Goal: Task Accomplishment & Management: Complete application form

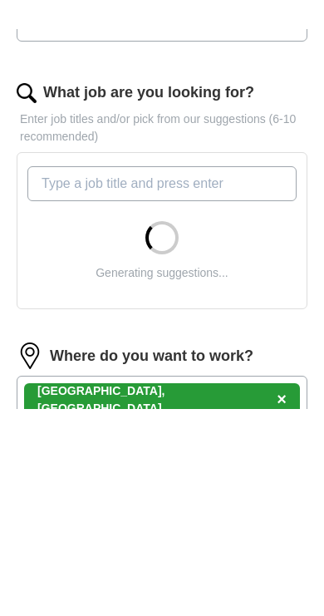
scroll to position [352, 0]
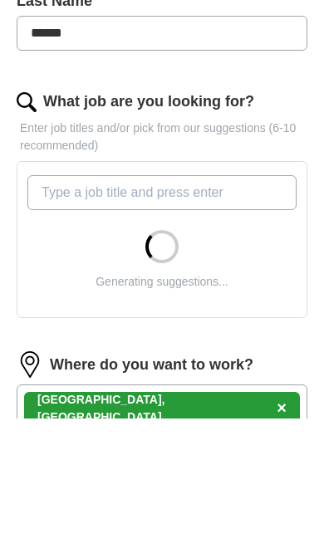
click at [253, 315] on input "What job are you looking for?" at bounding box center [161, 332] width 269 height 35
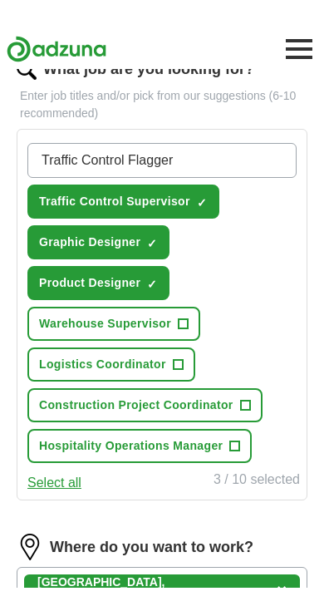
scroll to position [552, 0]
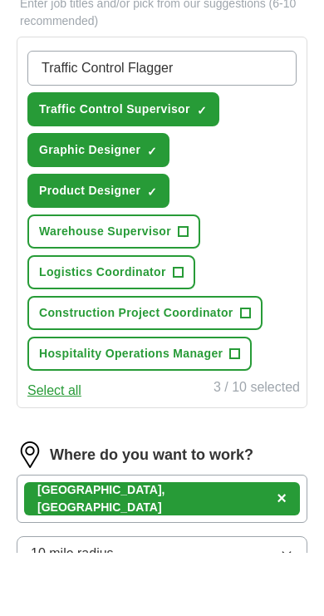
type input "Traffic Control Flagger"
click at [213, 156] on button "Traffic Control Supervisor ✓ ×" at bounding box center [123, 173] width 192 height 34
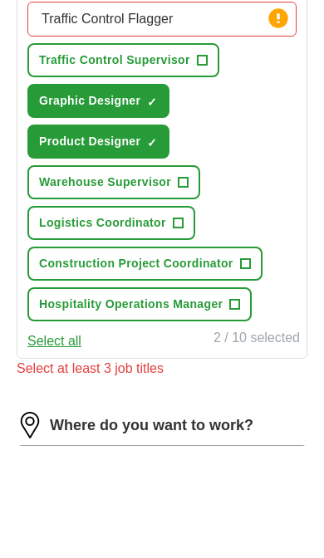
click at [204, 167] on span "+" at bounding box center [202, 173] width 10 height 13
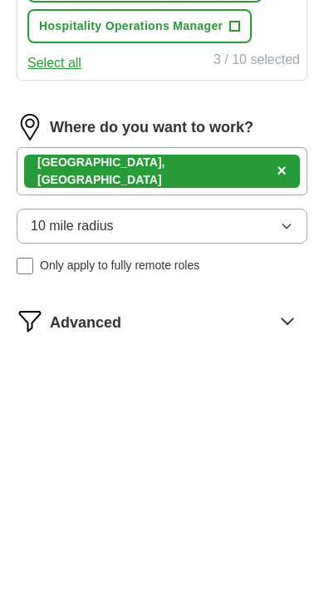
scroll to position [666, 0]
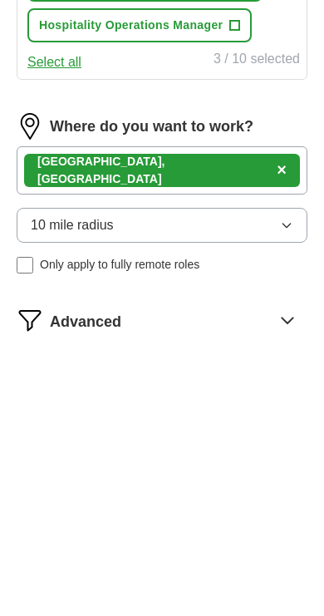
click at [298, 557] on icon at bounding box center [287, 598] width 27 height 27
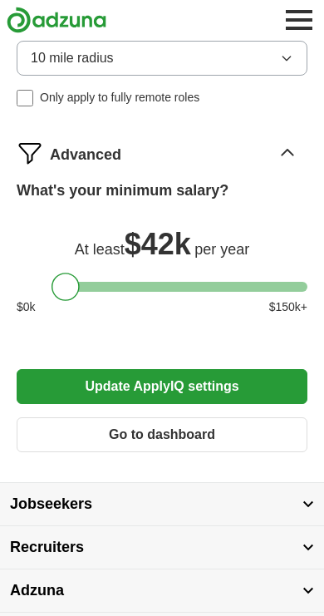
scroll to position [1072, 0]
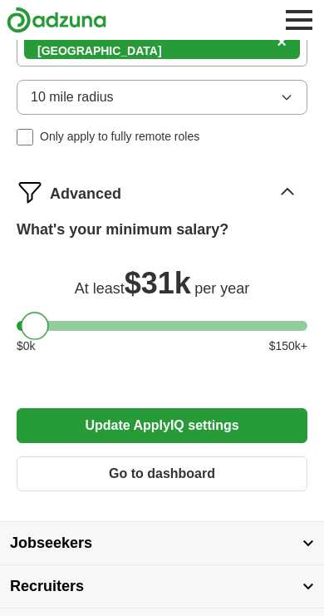
click at [276, 421] on button "Update ApplyIQ settings" at bounding box center [162, 425] width 291 height 35
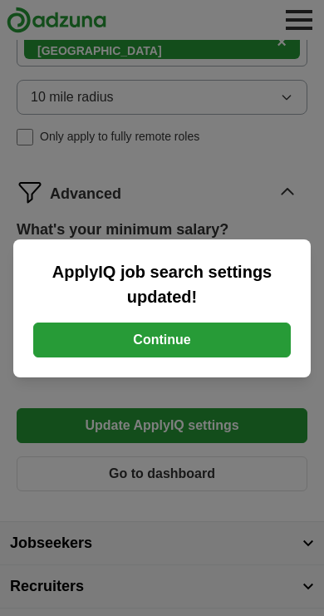
click at [252, 344] on button "Continue" at bounding box center [162, 339] width 258 height 35
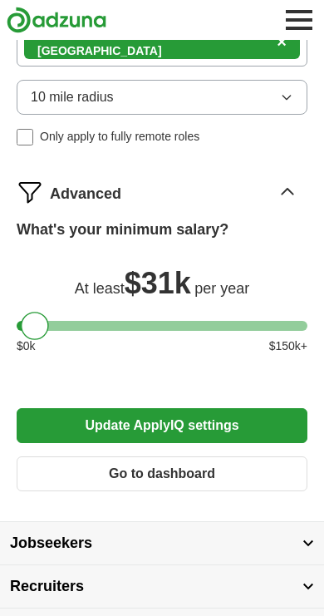
click at [312, 539] on img at bounding box center [308, 542] width 12 height 7
click at [301, 522] on button "Jobseekers" at bounding box center [162, 543] width 324 height 42
click at [316, 522] on button "Jobseekers" at bounding box center [162, 543] width 324 height 42
click at [313, 539] on img at bounding box center [308, 542] width 12 height 7
click at [270, 456] on button "Go to dashboard" at bounding box center [162, 473] width 291 height 35
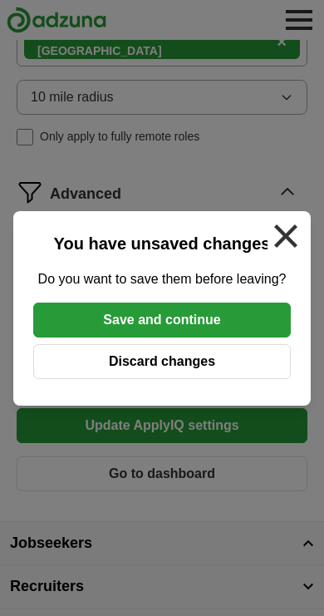
click at [210, 278] on p "Do you want to save them before leaving?" at bounding box center [162, 279] width 258 height 20
click at [238, 282] on p "Do you want to save them before leaving?" at bounding box center [162, 279] width 258 height 20
click at [237, 282] on p "Do you want to save them before leaving?" at bounding box center [162, 279] width 258 height 20
